Goal: Transaction & Acquisition: Purchase product/service

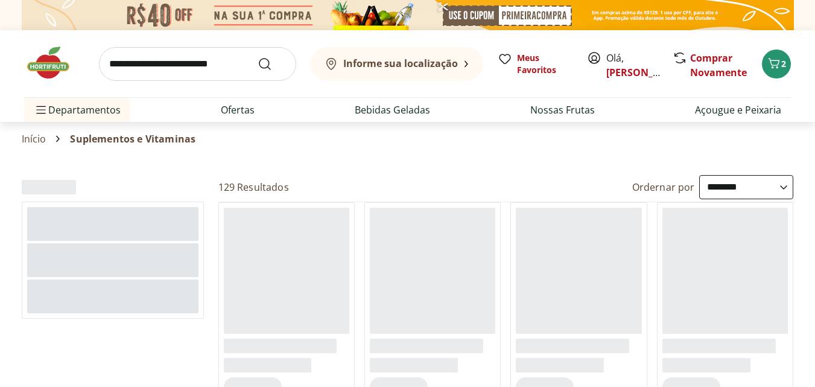
select select "**********"
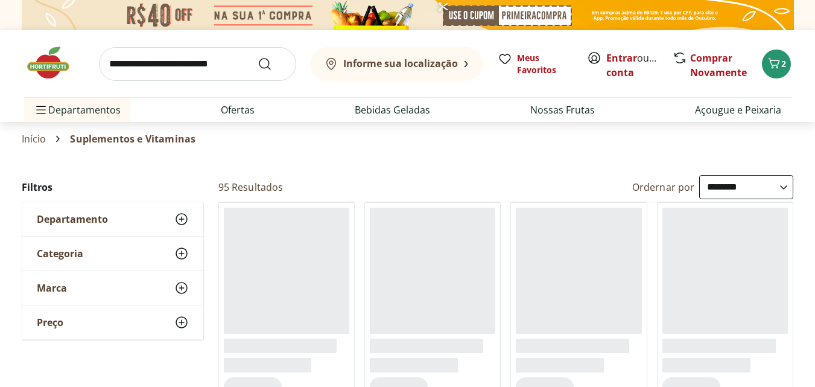
select select "**********"
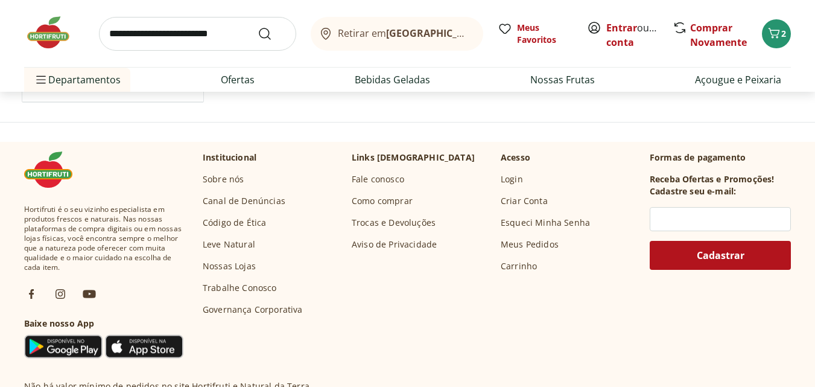
scroll to position [1086, 0]
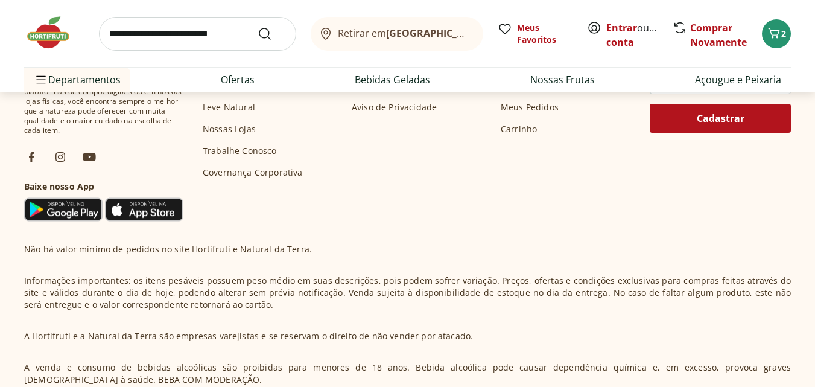
click at [211, 36] on input "search" at bounding box center [197, 34] width 197 height 34
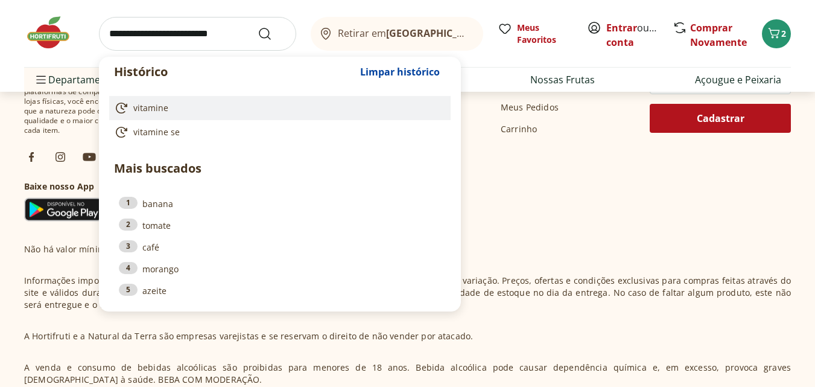
click at [171, 113] on link "vitamine" at bounding box center [277, 108] width 327 height 14
type input "********"
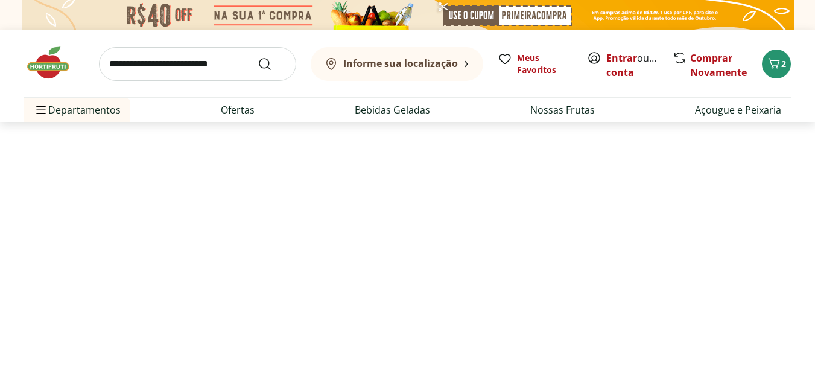
select select "**********"
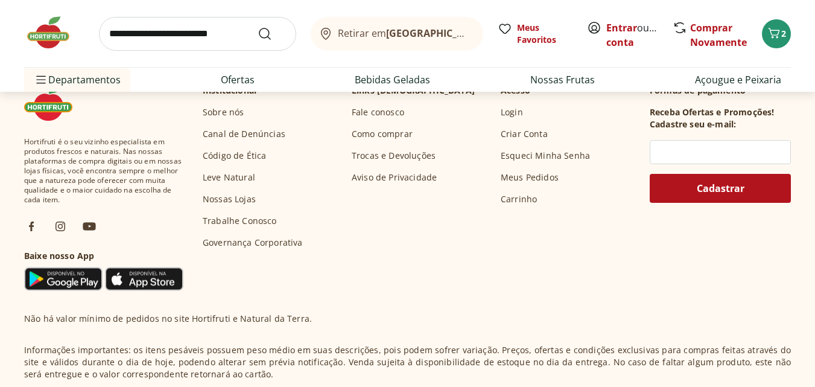
scroll to position [971, 0]
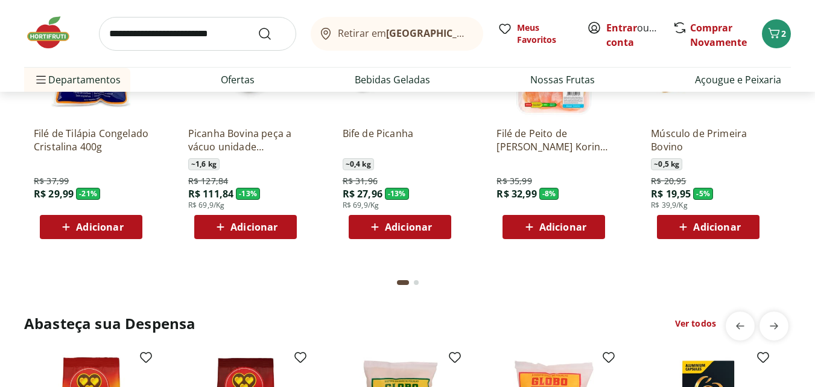
scroll to position [1388, 0]
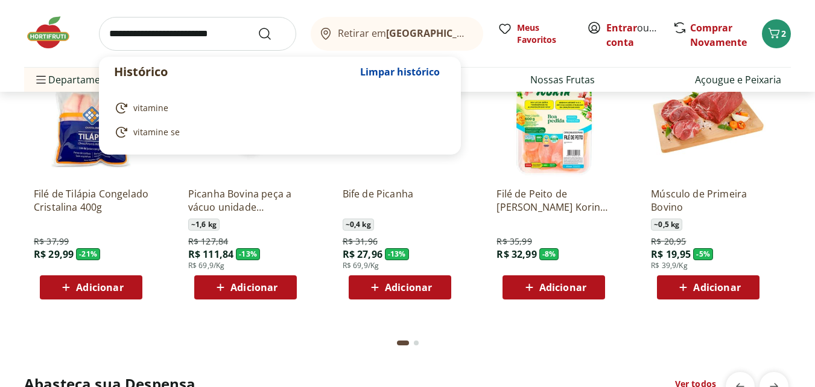
click at [173, 33] on input "search" at bounding box center [197, 34] width 197 height 34
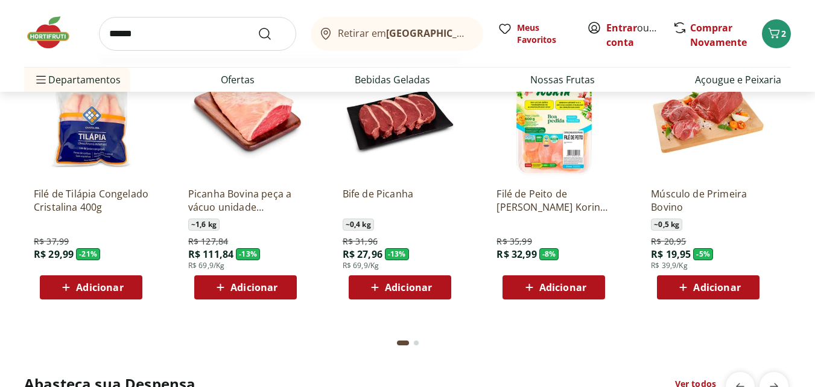
type input "******"
click at [258, 27] on button "Submit Search" at bounding box center [272, 34] width 29 height 14
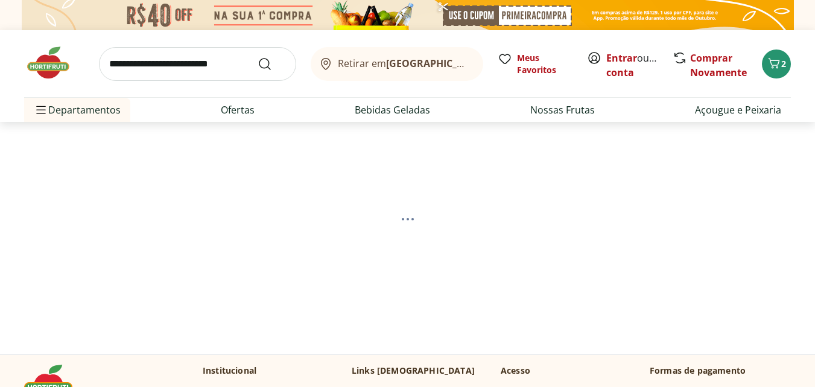
select select "**********"
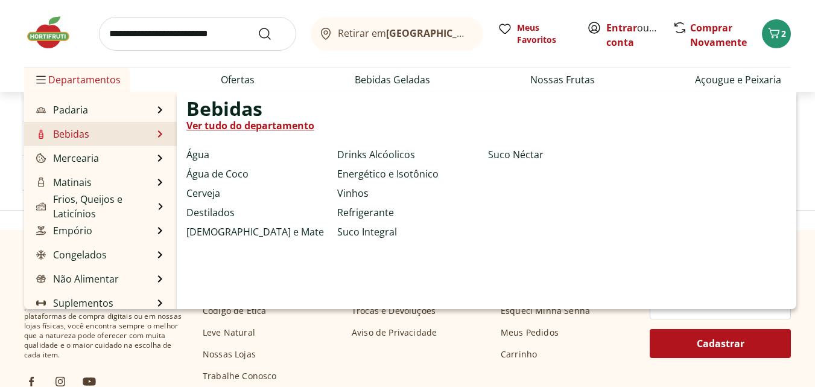
scroll to position [121, 0]
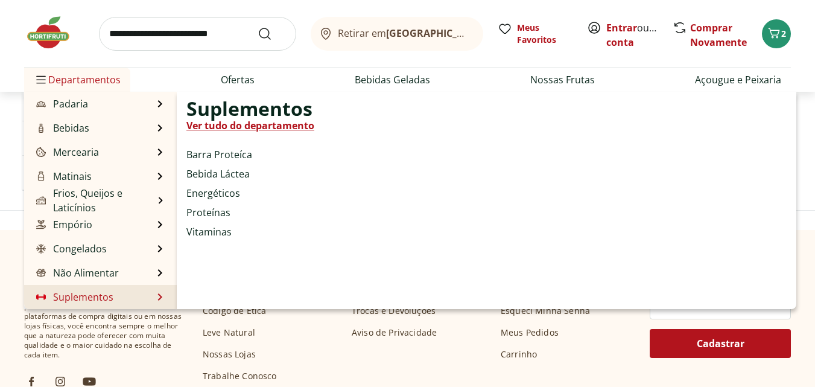
click at [110, 297] on link "Suplementos" at bounding box center [74, 297] width 80 height 14
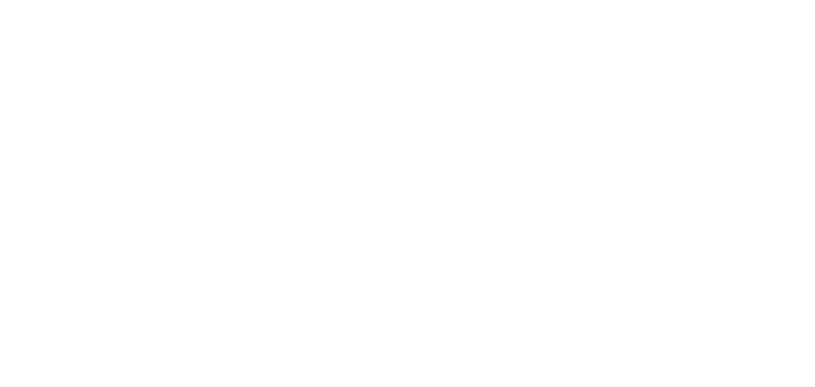
select select "**********"
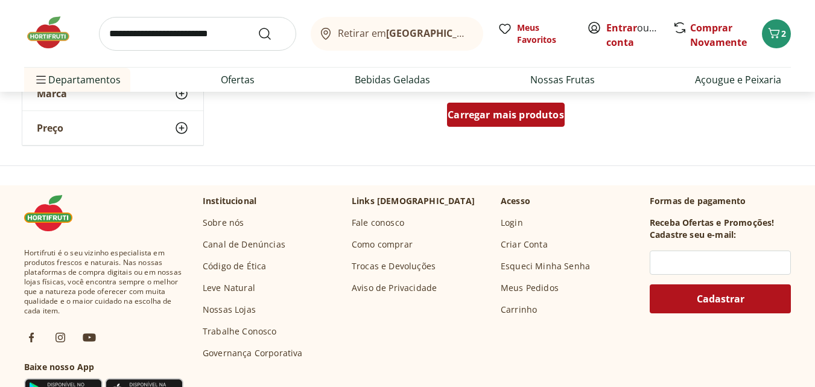
scroll to position [784, 0]
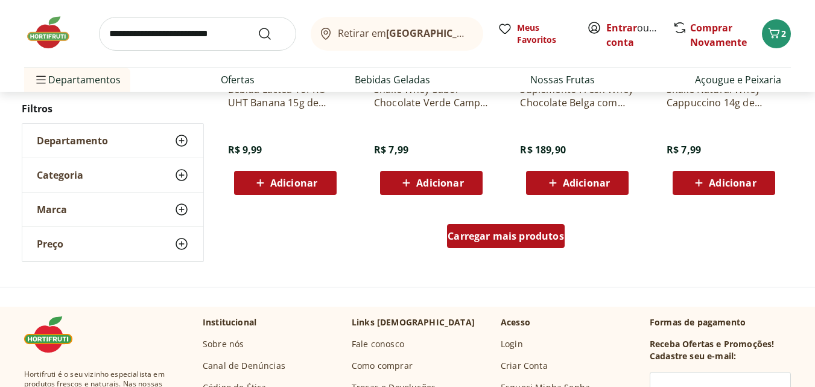
click at [534, 246] on div "Carregar mais produtos" at bounding box center [506, 236] width 118 height 24
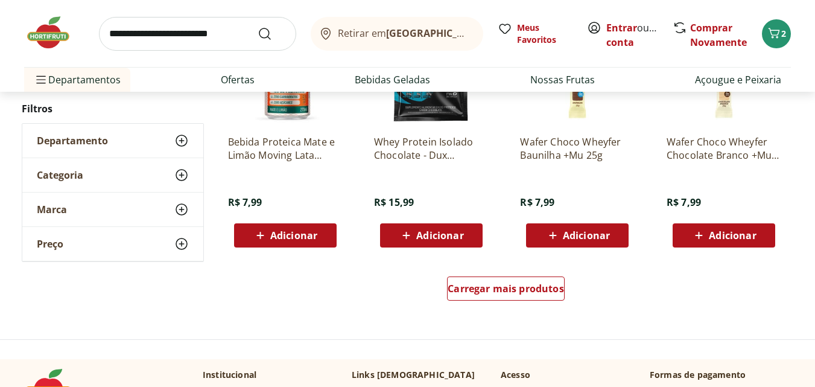
scroll to position [1629, 0]
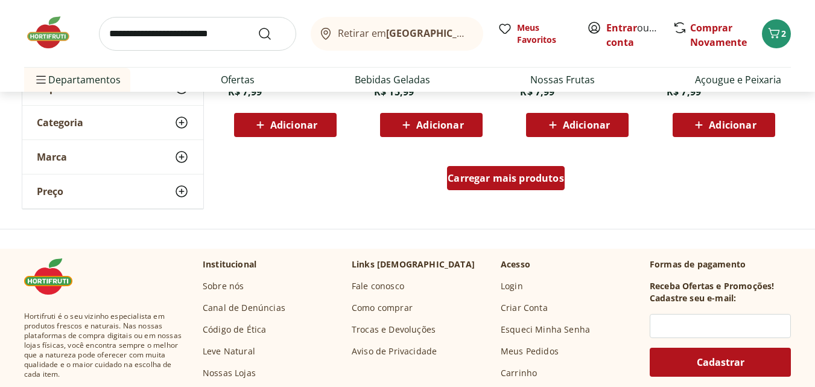
click at [552, 179] on span "Carregar mais produtos" at bounding box center [506, 178] width 116 height 10
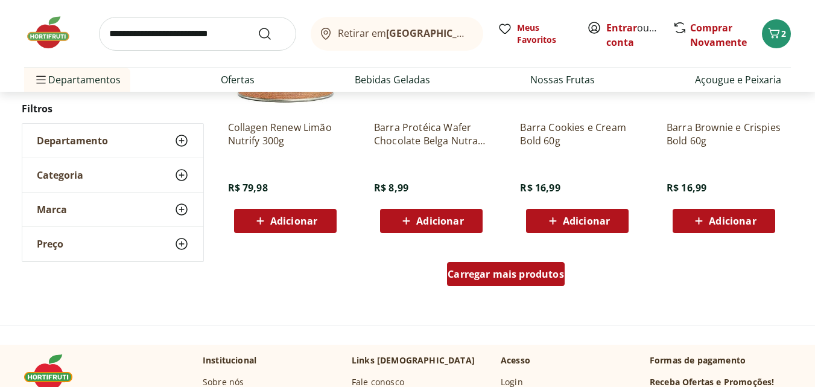
scroll to position [2293, 0]
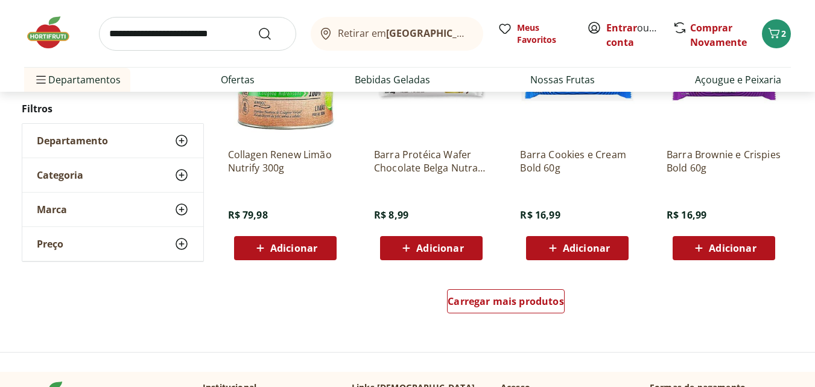
click at [504, 285] on div "Carregar mais produtos" at bounding box center [506, 304] width 585 height 58
click at [504, 300] on span "Carregar mais produtos" at bounding box center [506, 301] width 116 height 10
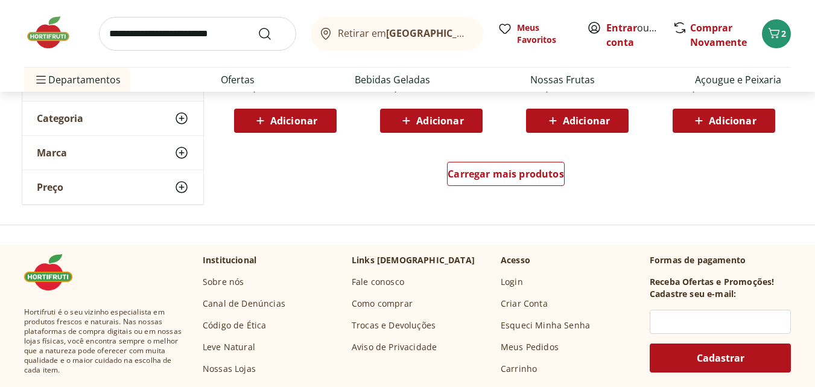
scroll to position [3198, 0]
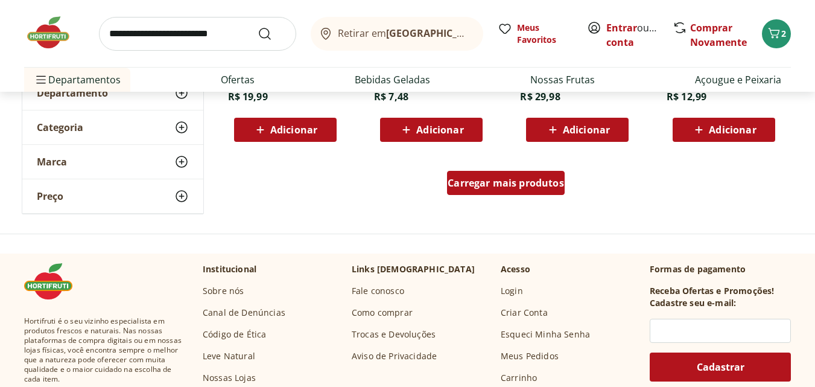
click at [507, 183] on span "Carregar mais produtos" at bounding box center [506, 183] width 116 height 10
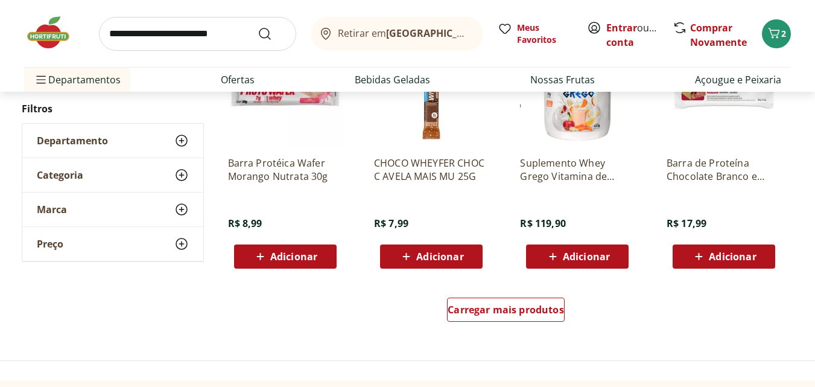
scroll to position [3922, 0]
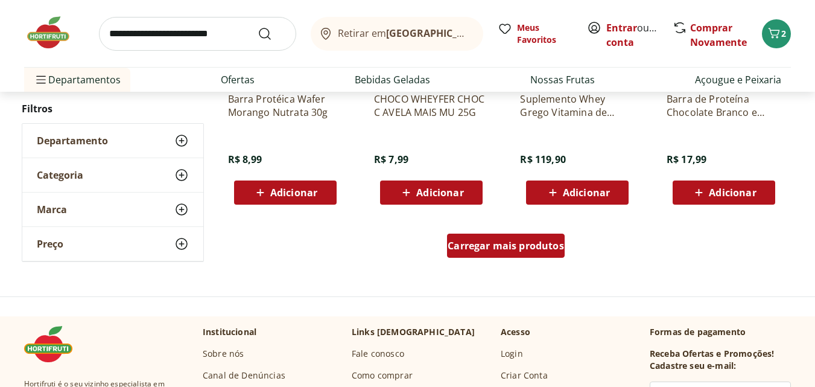
click at [488, 247] on span "Carregar mais produtos" at bounding box center [506, 246] width 116 height 10
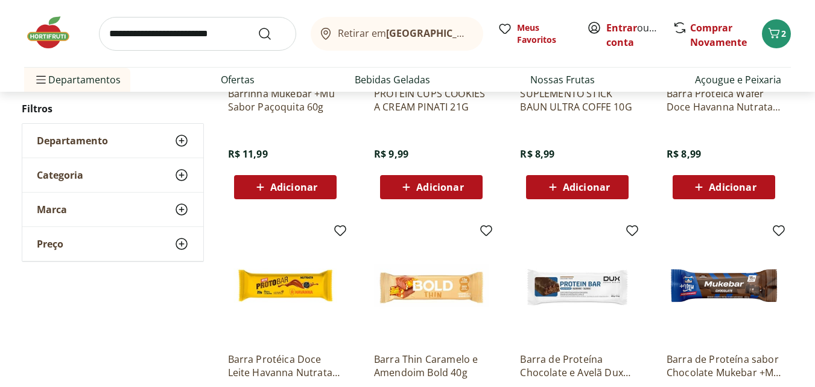
scroll to position [4344, 0]
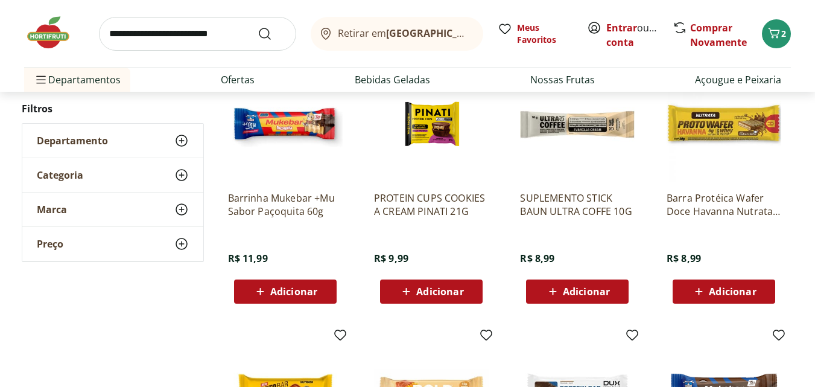
click at [175, 143] on icon at bounding box center [181, 140] width 14 height 14
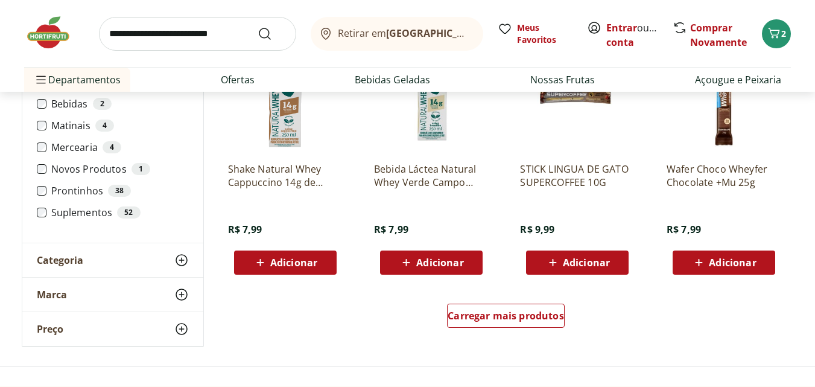
scroll to position [687, 0]
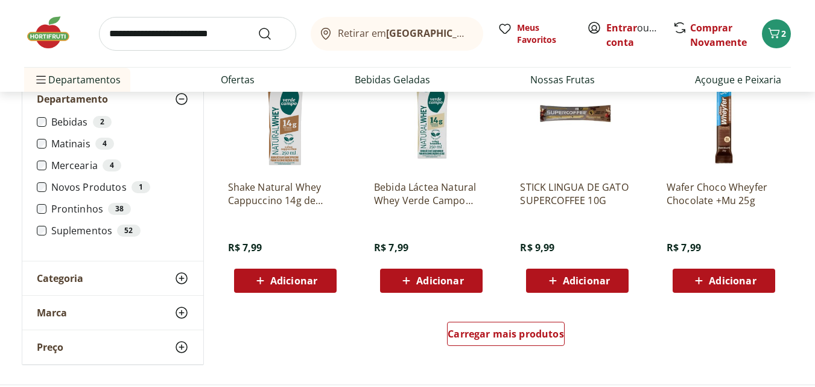
click at [145, 274] on div "Categoria" at bounding box center [112, 278] width 181 height 34
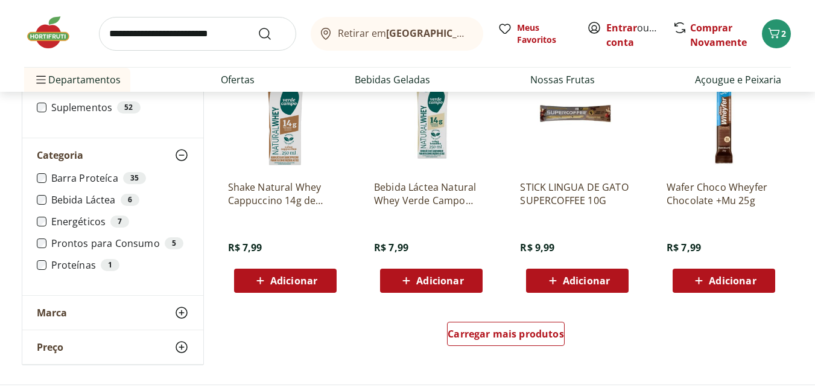
click at [132, 301] on div "Marca" at bounding box center [112, 313] width 181 height 34
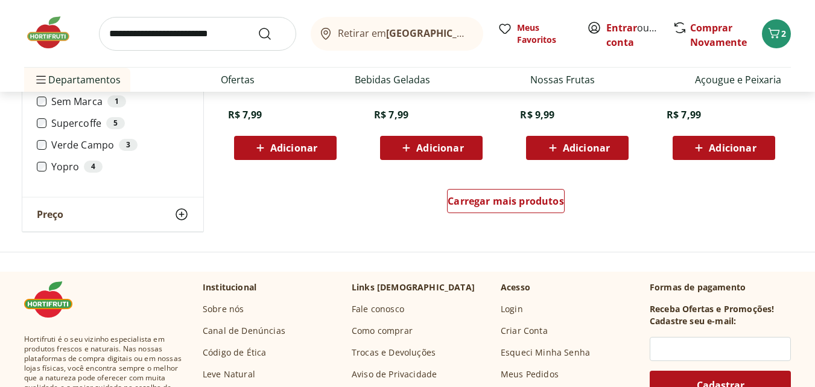
scroll to position [868, 0]
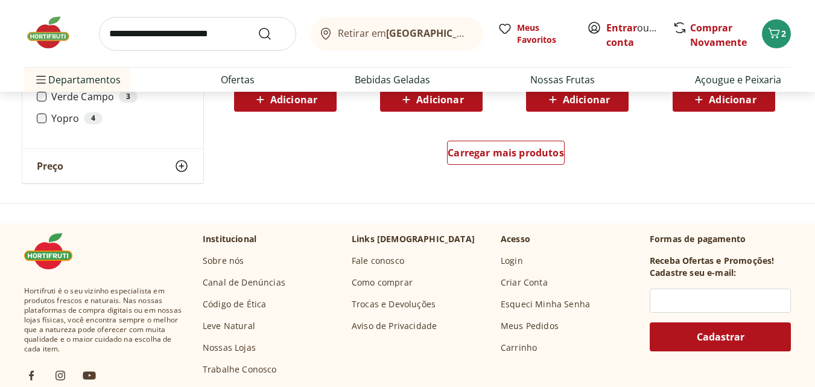
click at [124, 153] on div "Preço" at bounding box center [112, 166] width 181 height 34
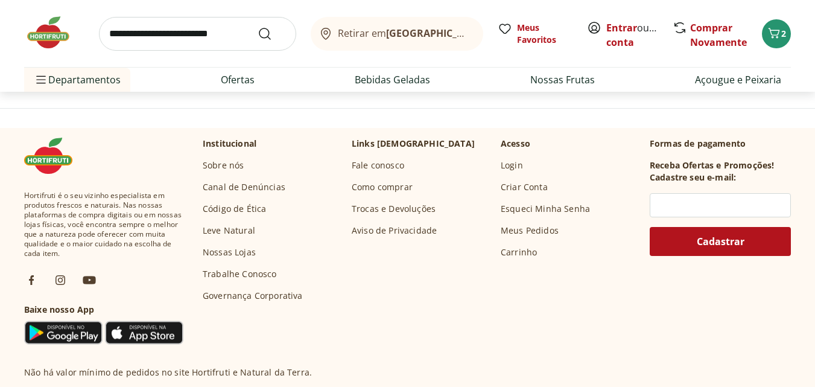
scroll to position [845, 0]
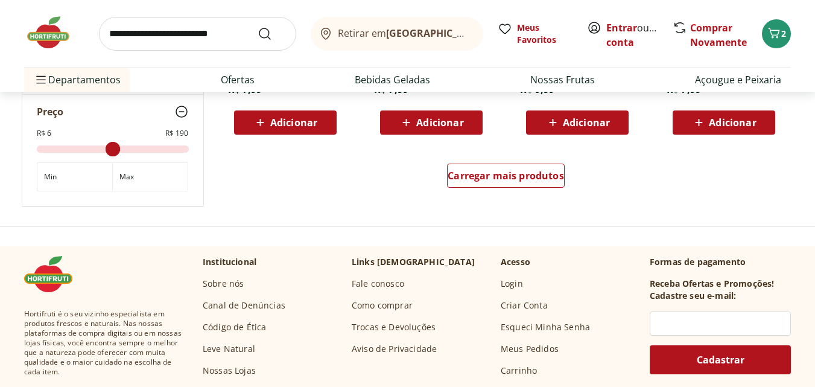
click at [539, 159] on div "Carregar mais produtos" at bounding box center [506, 178] width 585 height 58
click at [527, 175] on span "Carregar mais produtos" at bounding box center [506, 176] width 116 height 10
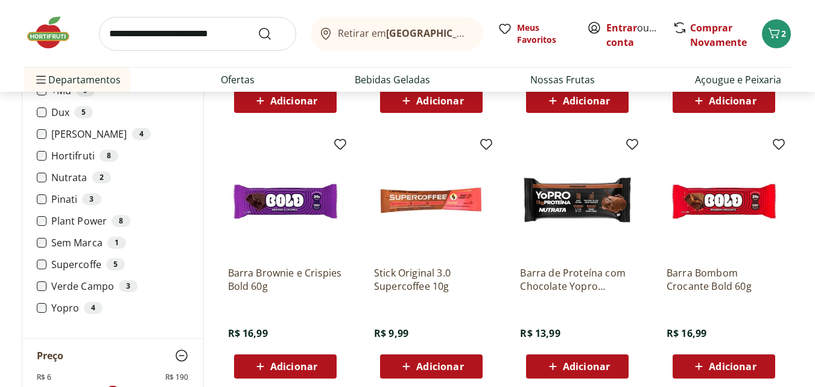
scroll to position [1629, 0]
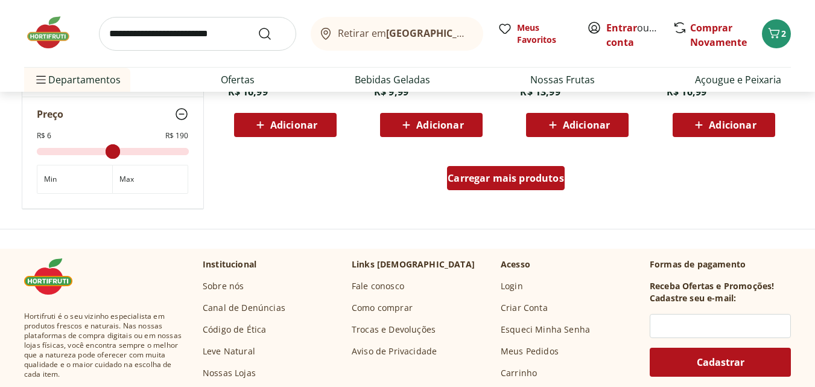
click at [495, 183] on span "Carregar mais produtos" at bounding box center [506, 178] width 116 height 10
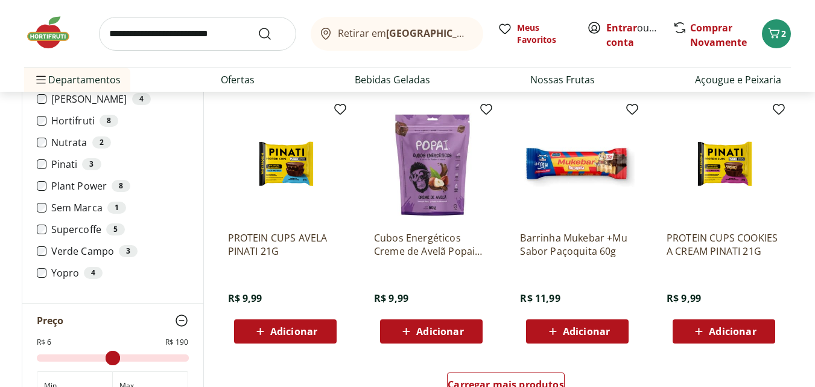
scroll to position [2413, 0]
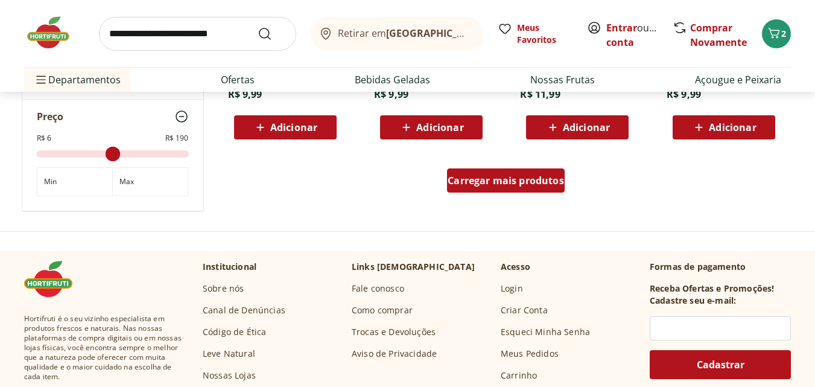
click at [506, 189] on div "Carregar mais produtos" at bounding box center [506, 180] width 118 height 24
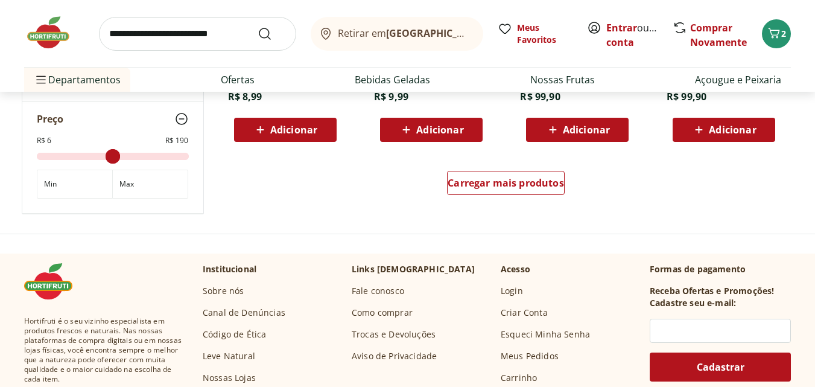
scroll to position [3077, 0]
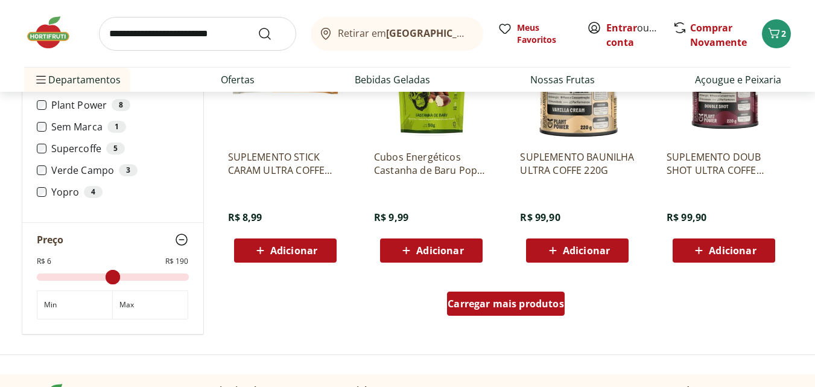
click at [518, 294] on div "Carregar mais produtos" at bounding box center [506, 306] width 585 height 58
click at [517, 299] on span "Carregar mais produtos" at bounding box center [506, 304] width 116 height 10
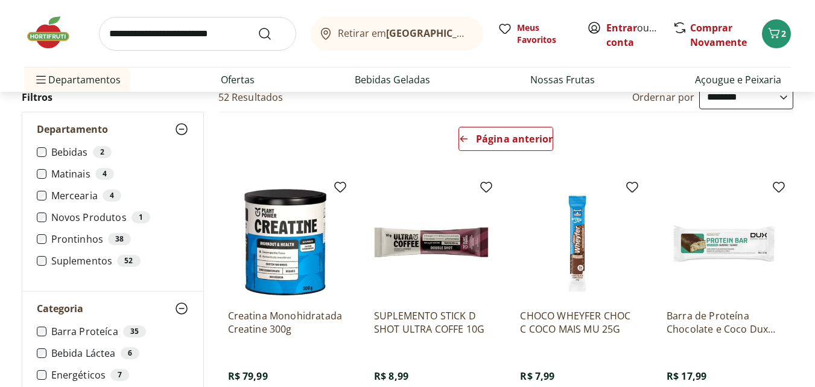
scroll to position [111, 0]
